Goal: Task Accomplishment & Management: Complete application form

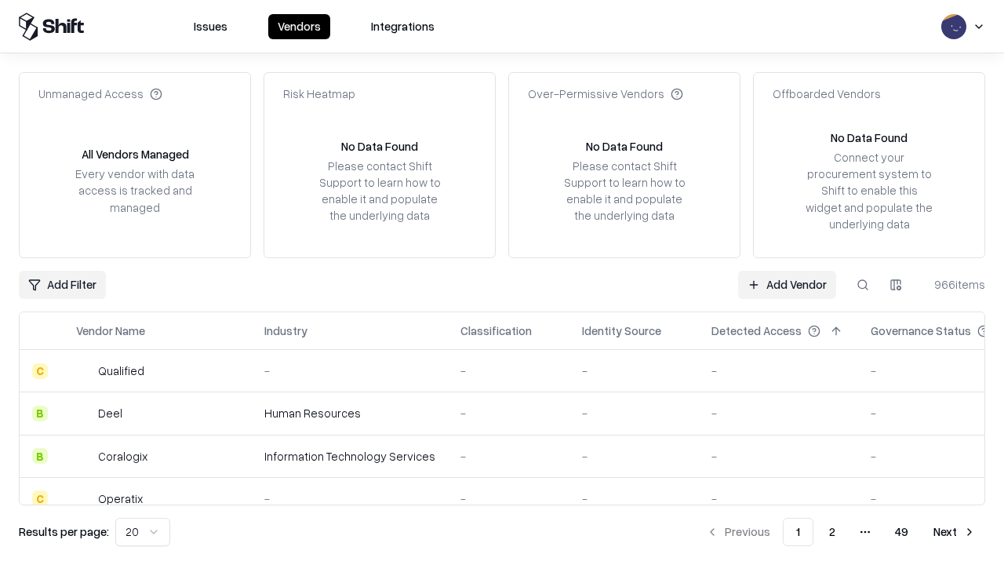
click at [787, 284] on link "Add Vendor" at bounding box center [787, 285] width 98 height 28
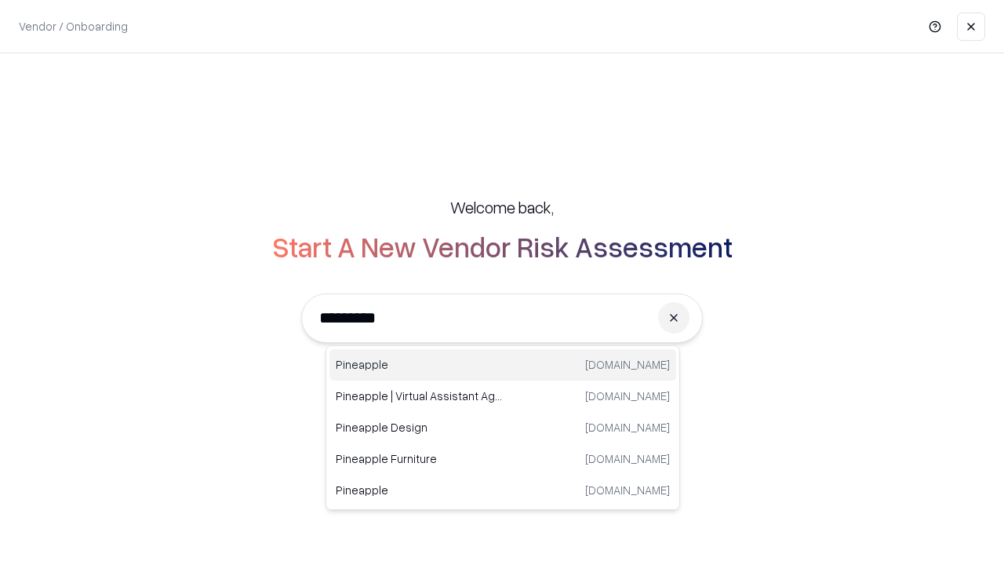
click at [503, 365] on div "Pineapple [DOMAIN_NAME]" at bounding box center [502, 364] width 347 height 31
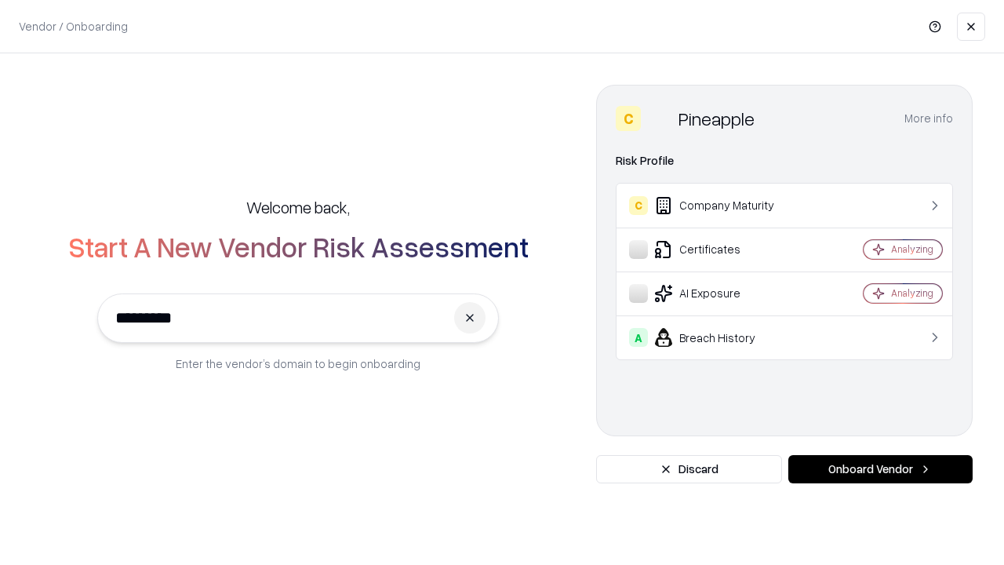
type input "*********"
click at [880, 469] on button "Onboard Vendor" at bounding box center [880, 469] width 184 height 28
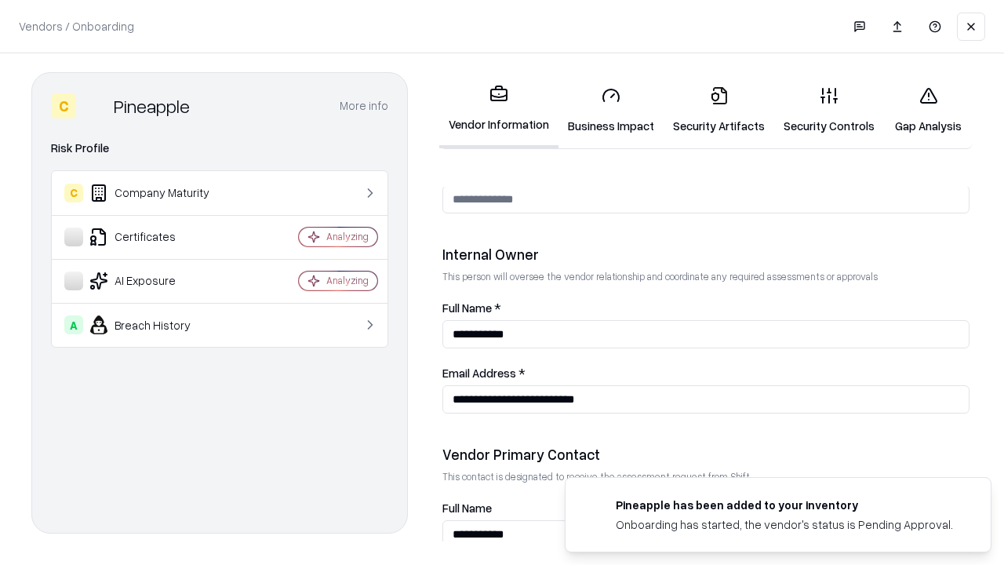
scroll to position [813, 0]
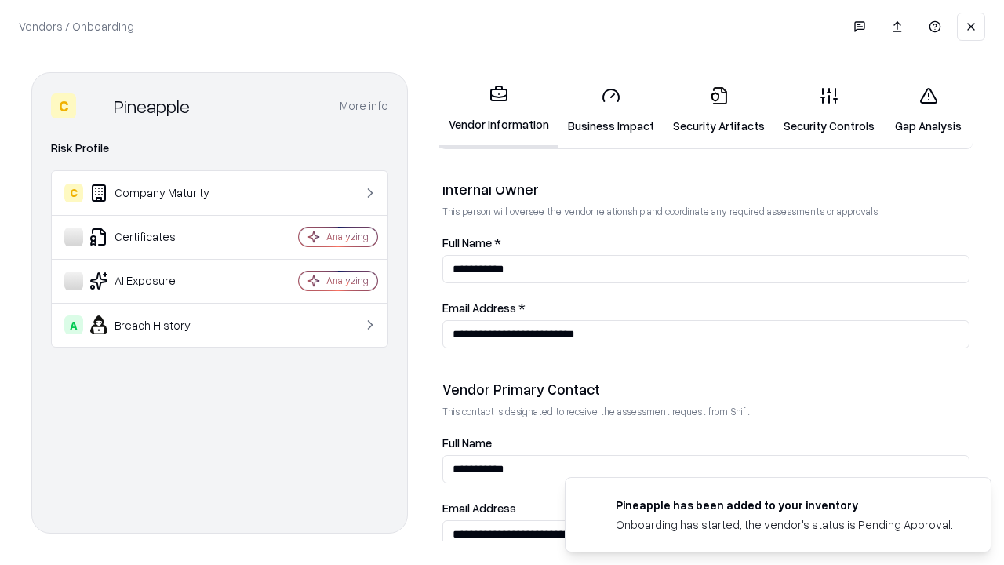
click at [611, 110] on link "Business Impact" at bounding box center [610, 110] width 105 height 73
click at [718, 110] on link "Security Artifacts" at bounding box center [719, 110] width 111 height 73
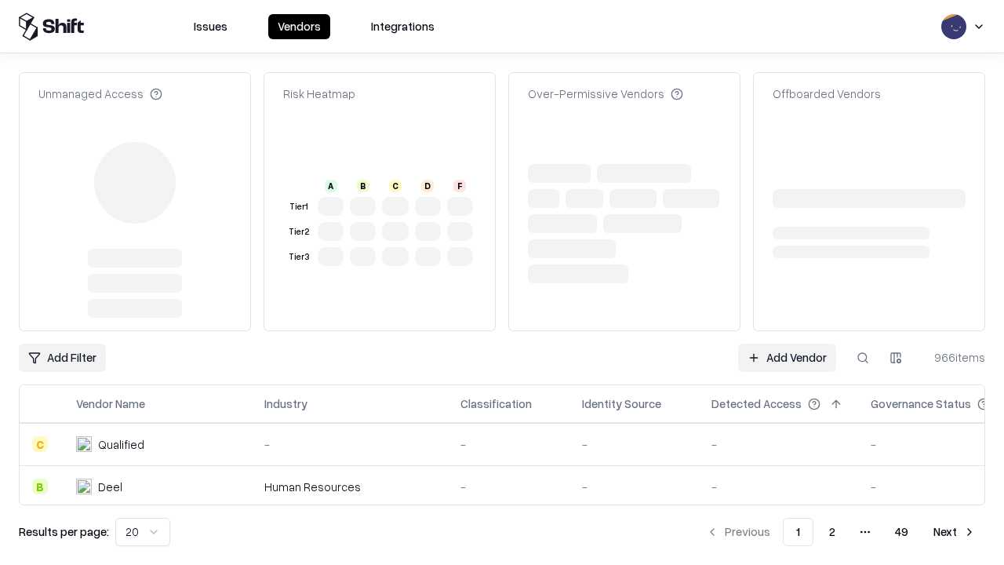
click at [787, 344] on link "Add Vendor" at bounding box center [787, 358] width 98 height 28
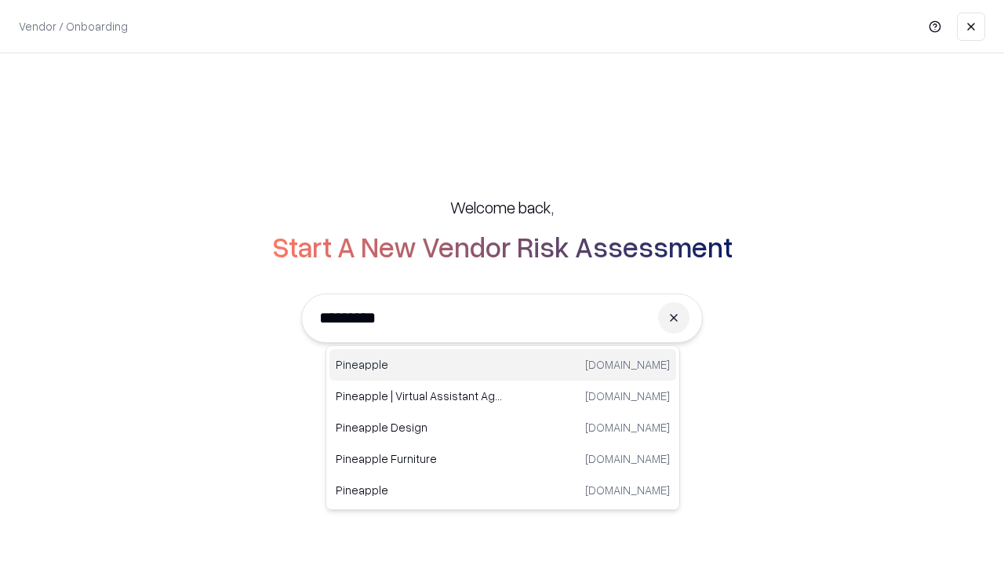
click at [503, 365] on div "Pineapple [DOMAIN_NAME]" at bounding box center [502, 364] width 347 height 31
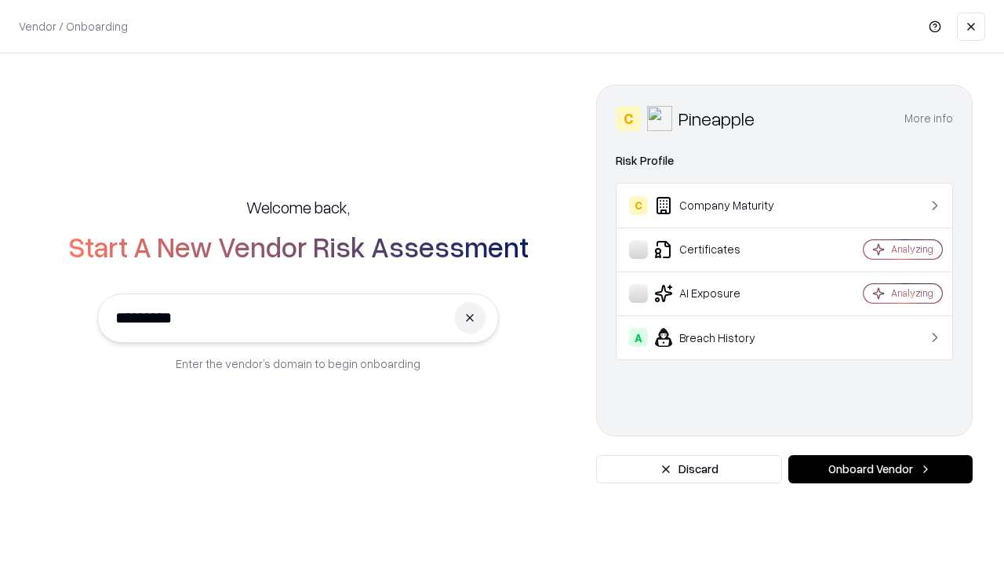
type input "*********"
click at [880, 469] on button "Onboard Vendor" at bounding box center [880, 469] width 184 height 28
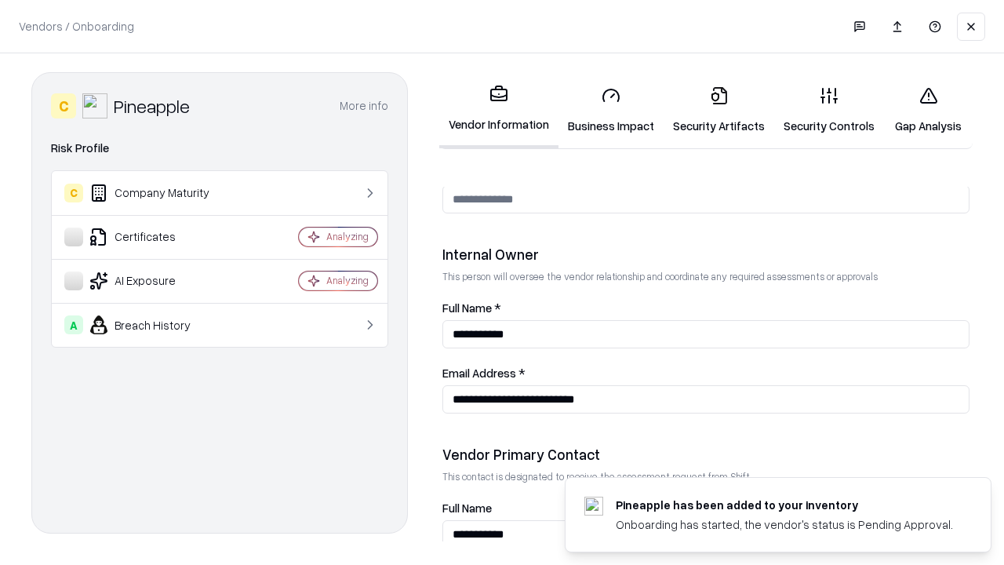
scroll to position [813, 0]
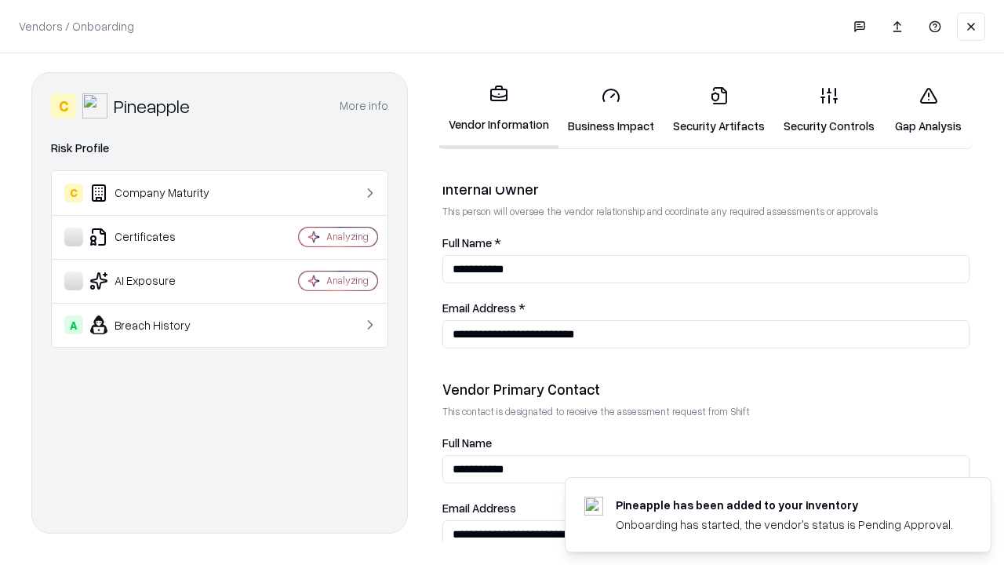
click at [928, 110] on link "Gap Analysis" at bounding box center [928, 110] width 89 height 73
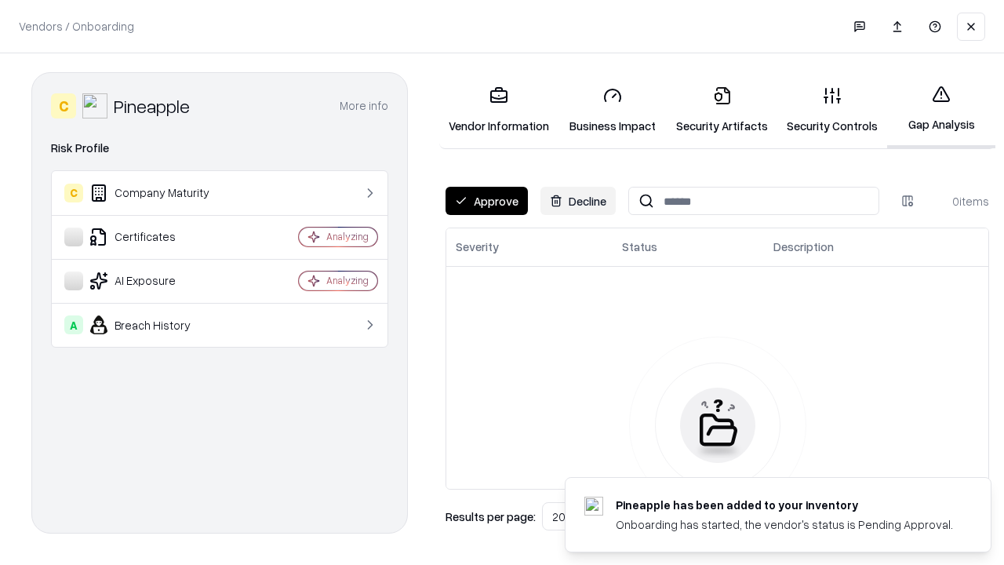
click at [486, 201] on button "Approve" at bounding box center [487, 201] width 82 height 28
